Goal: Task Accomplishment & Management: Manage account settings

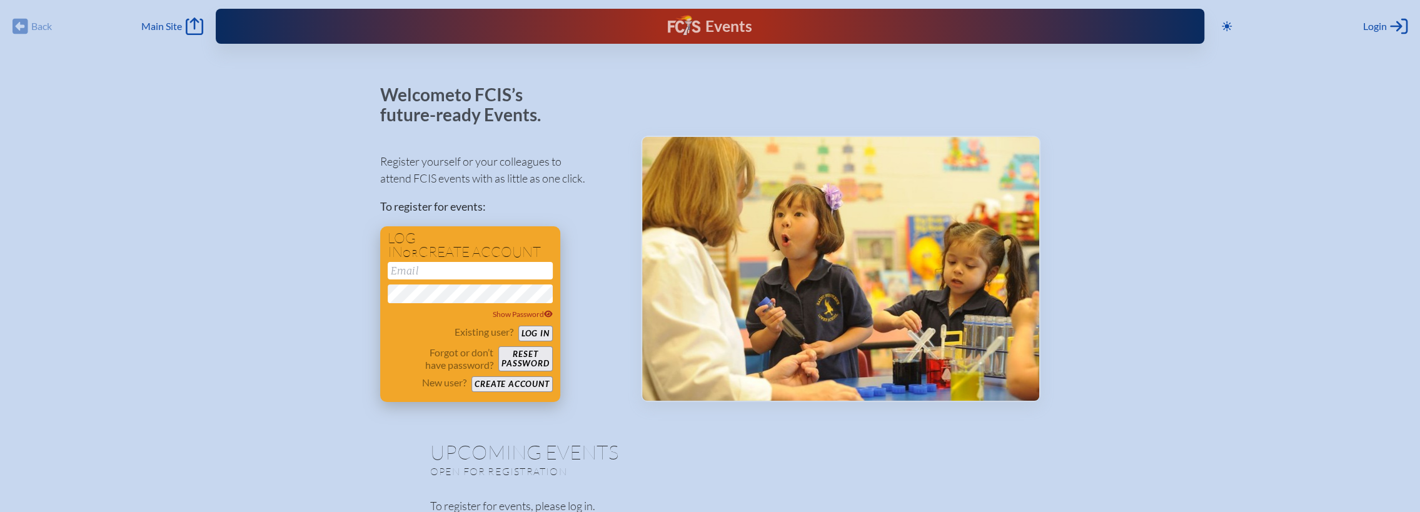
type input "[EMAIL_ADDRESS][PERSON_NAME][DOMAIN_NAME]"
click at [541, 337] on button "Log in" at bounding box center [536, 334] width 34 height 16
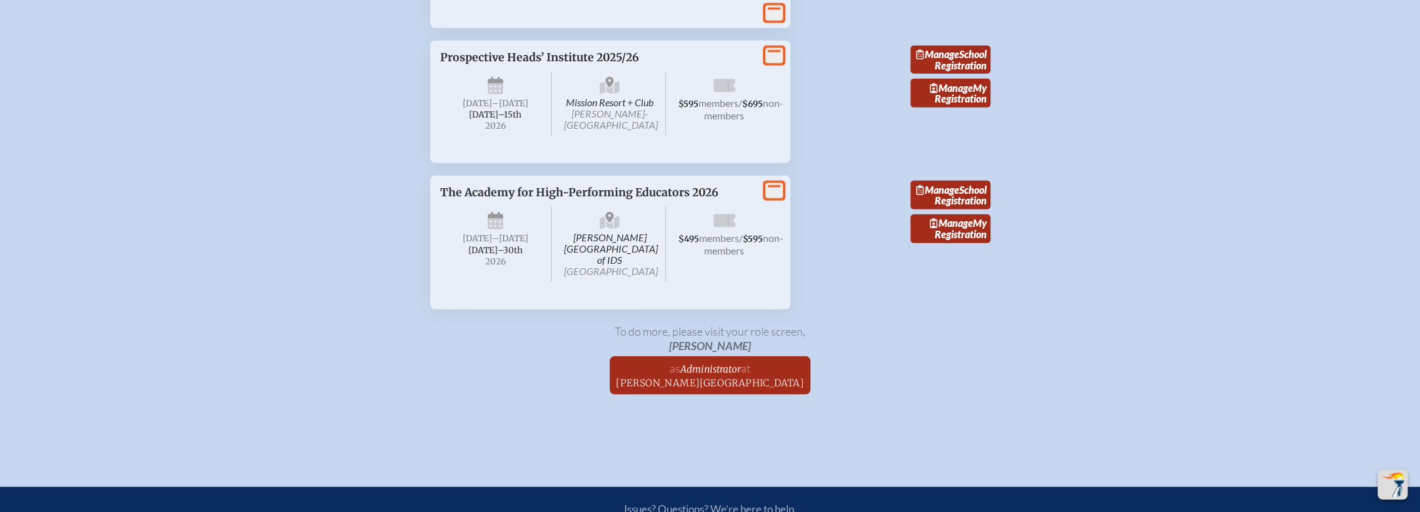
scroll to position [2761, 0]
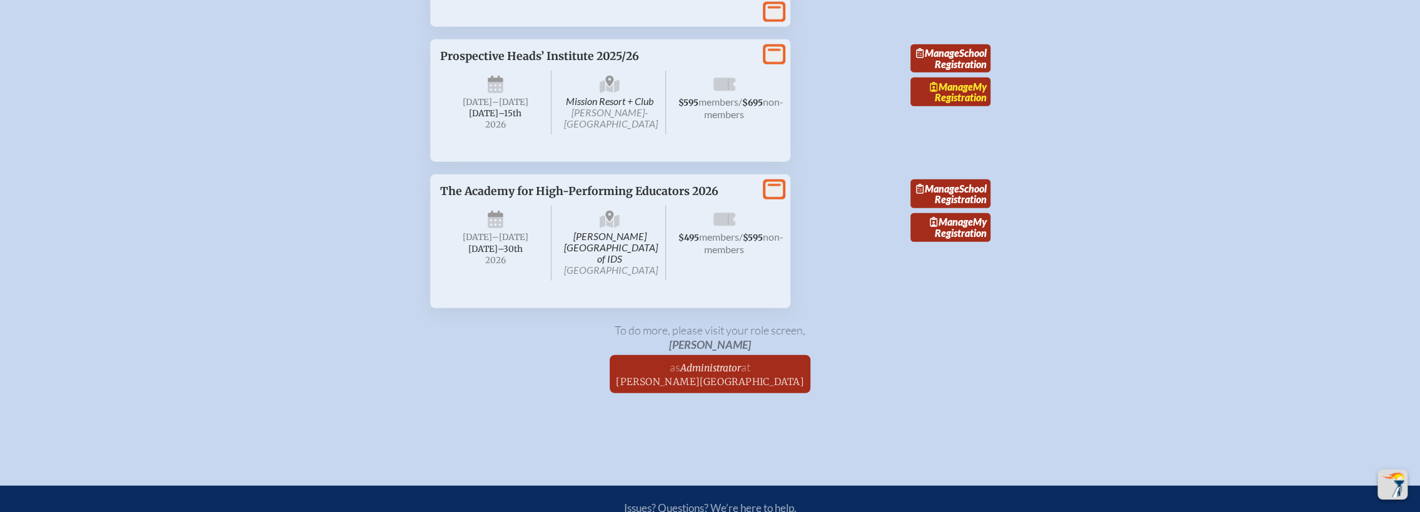
click at [953, 106] on link "Manage My Registration" at bounding box center [951, 92] width 80 height 29
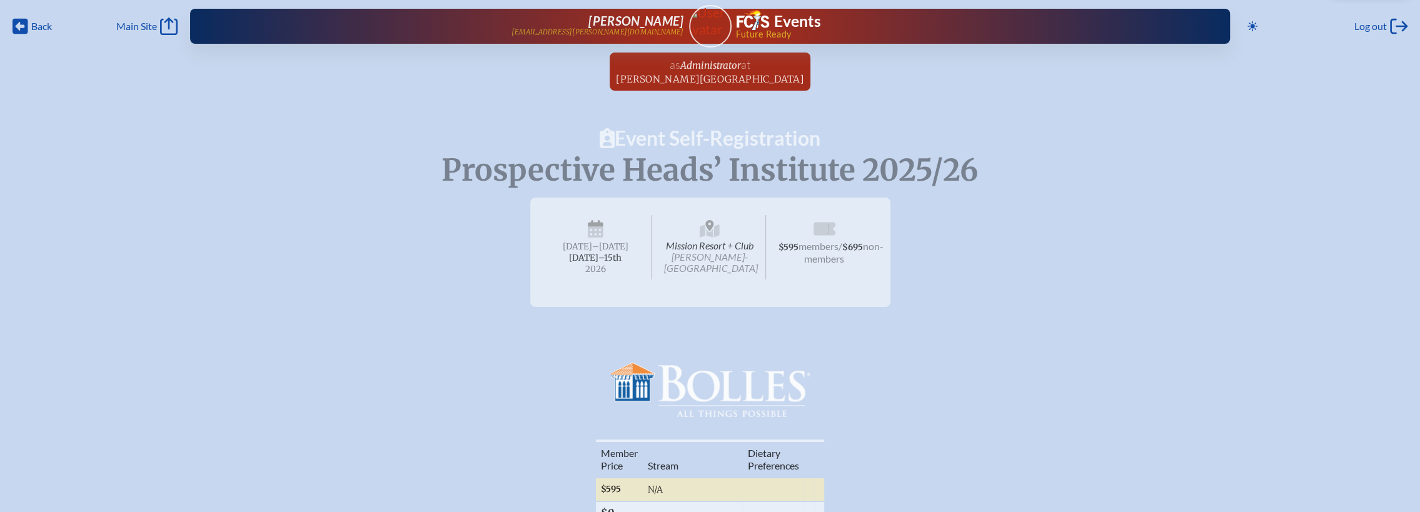
radio input "true"
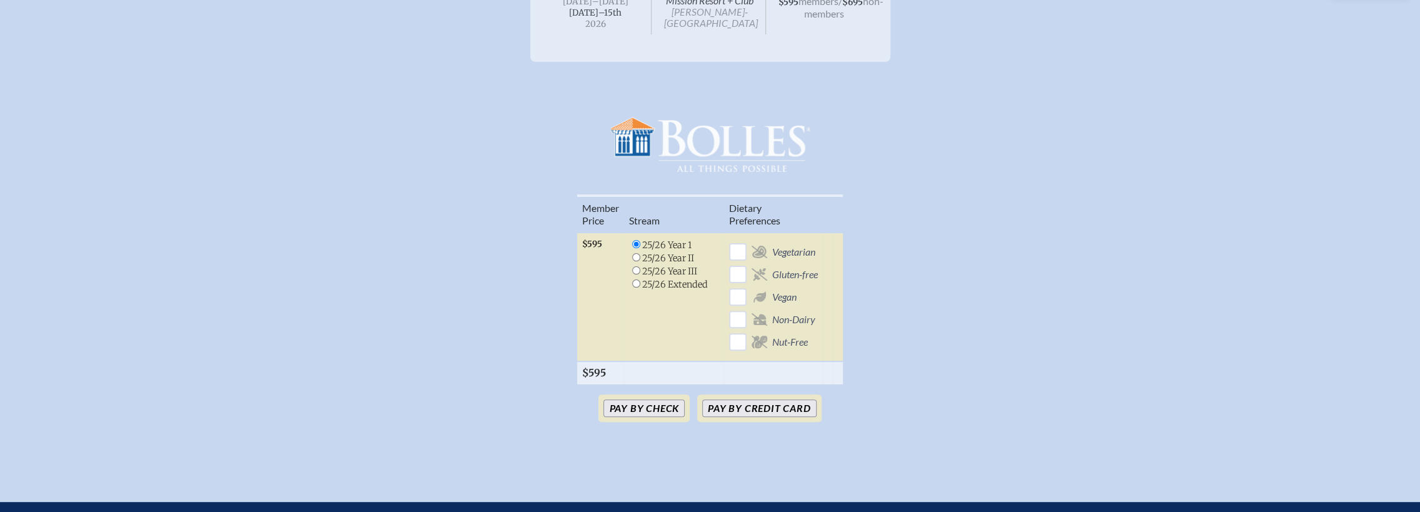
scroll to position [246, 0]
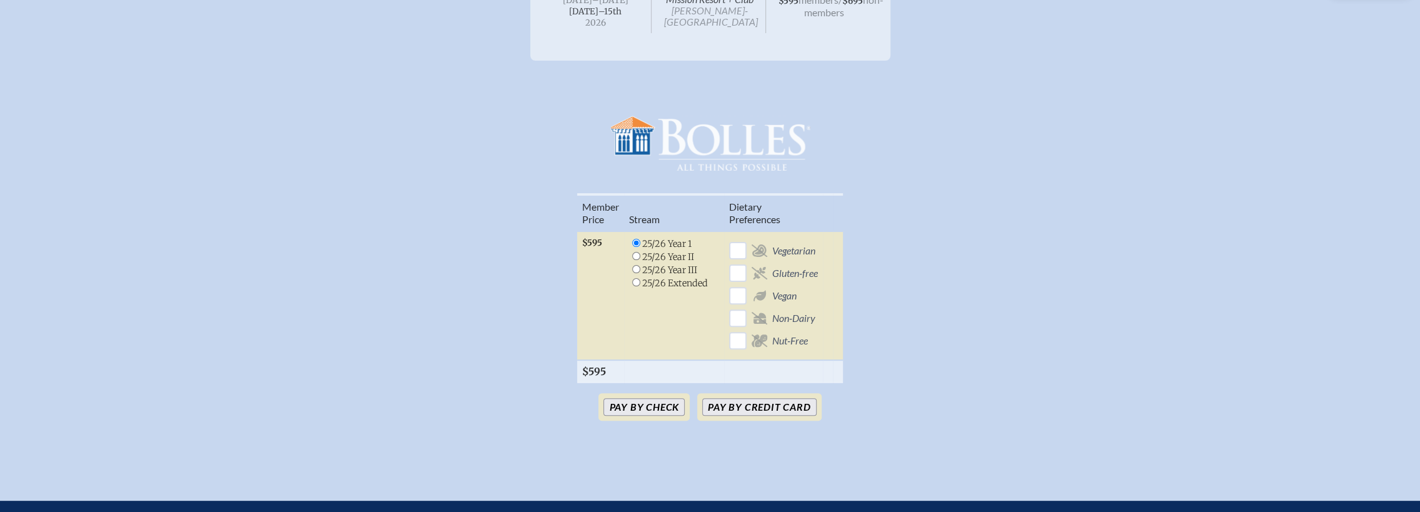
click at [679, 286] on li "25/26 Extended" at bounding box center [668, 282] width 79 height 13
click at [634, 281] on input "radio" at bounding box center [636, 282] width 8 height 8
radio input "true"
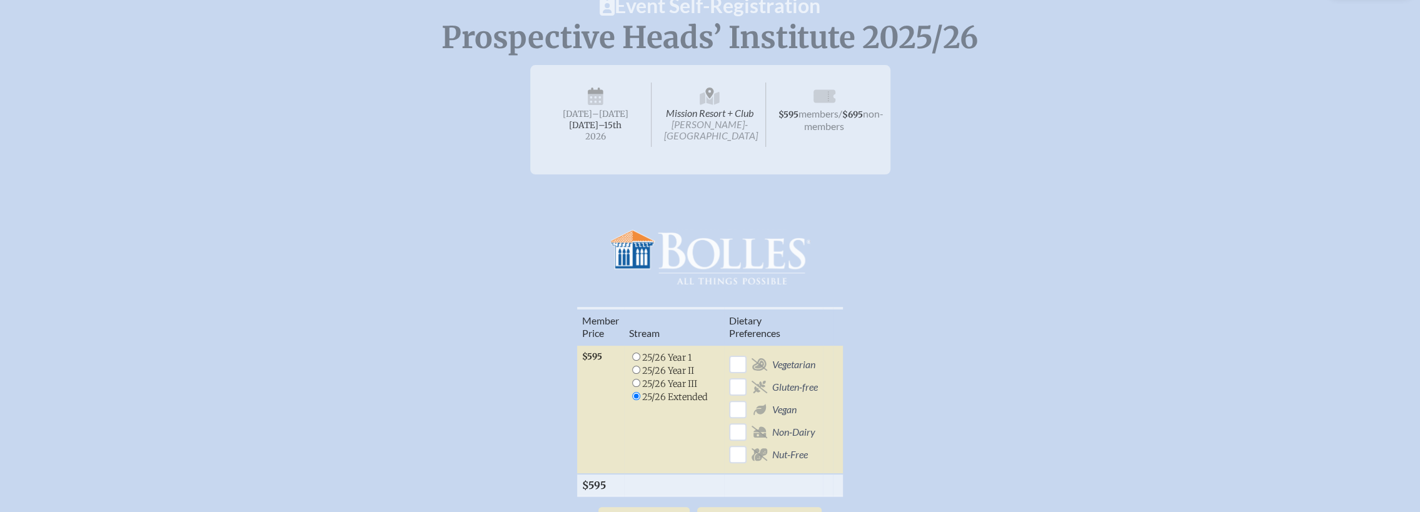
scroll to position [0, 0]
